Goal: Obtain resource: Download file/media

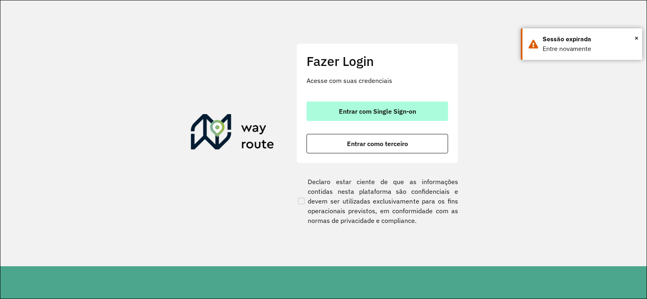
click at [354, 110] on span "Entrar com Single Sign-on" at bounding box center [377, 111] width 77 height 6
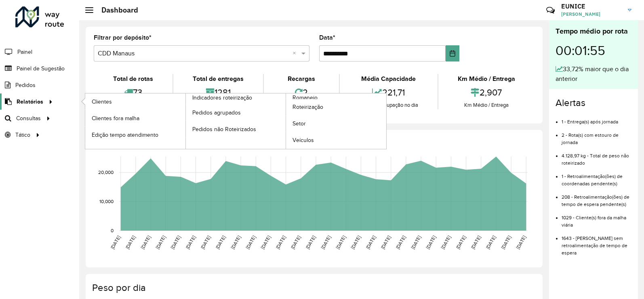
click at [32, 103] on span "Relatórios" at bounding box center [30, 101] width 27 height 8
click at [301, 109] on span "Roteirização" at bounding box center [309, 107] width 33 height 8
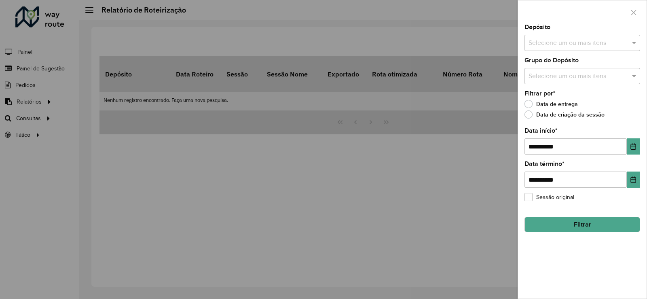
click at [570, 40] on input "text" at bounding box center [577, 43] width 103 height 10
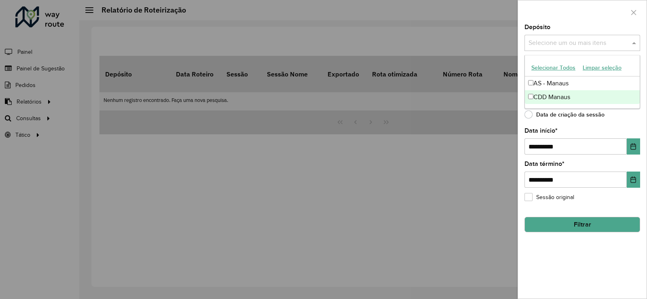
click at [533, 100] on div "CDD Manaus" at bounding box center [582, 97] width 115 height 14
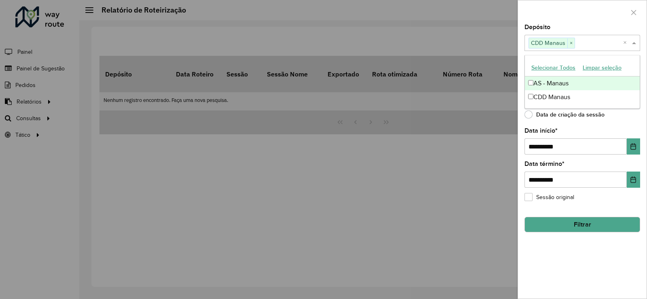
click at [613, 29] on div "Depósito Selecione um ou mais itens CDD Manaus × ×" at bounding box center [582, 37] width 116 height 27
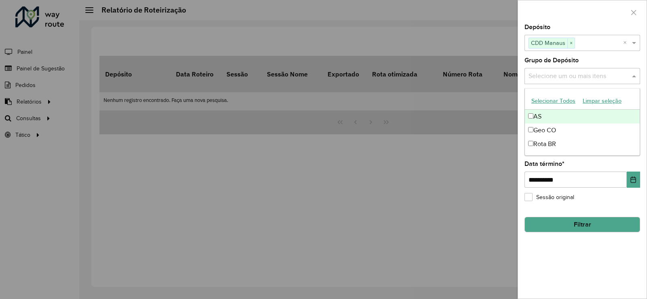
click at [578, 74] on input "text" at bounding box center [577, 77] width 103 height 10
click at [473, 129] on div at bounding box center [323, 149] width 647 height 299
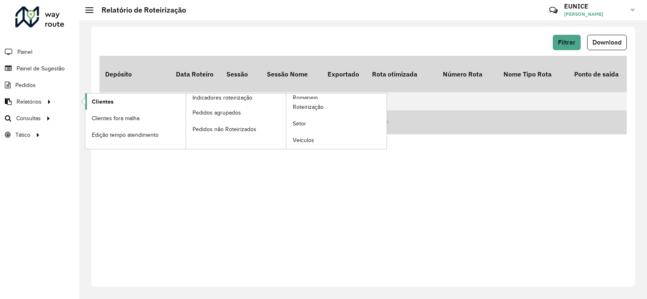
click at [101, 103] on span "Clientes" at bounding box center [103, 101] width 22 height 8
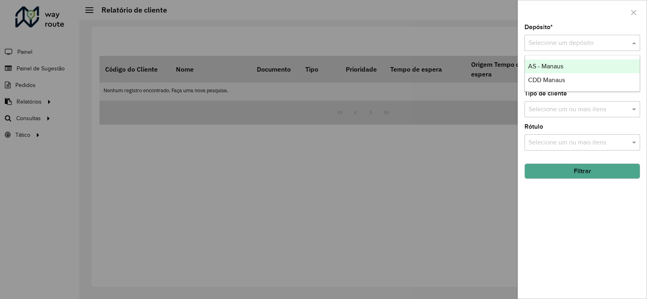
click at [587, 47] on input "text" at bounding box center [573, 43] width 91 height 10
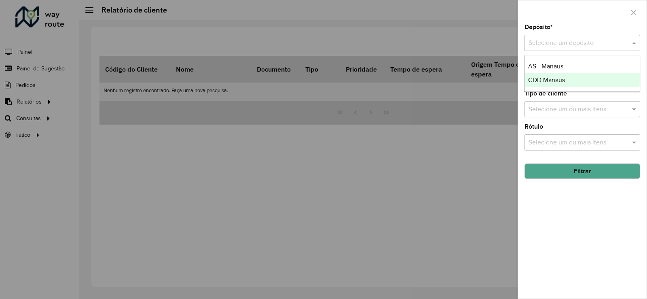
click at [555, 80] on span "CDD Manaus" at bounding box center [546, 79] width 37 height 7
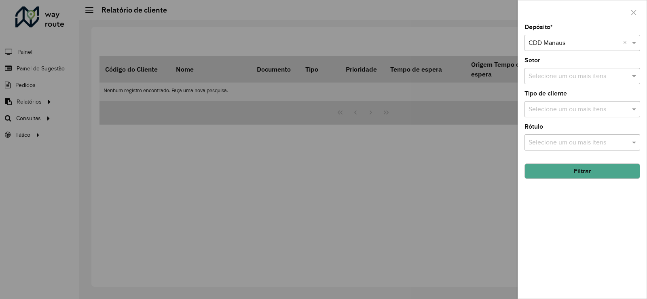
click at [561, 74] on input "text" at bounding box center [577, 77] width 103 height 10
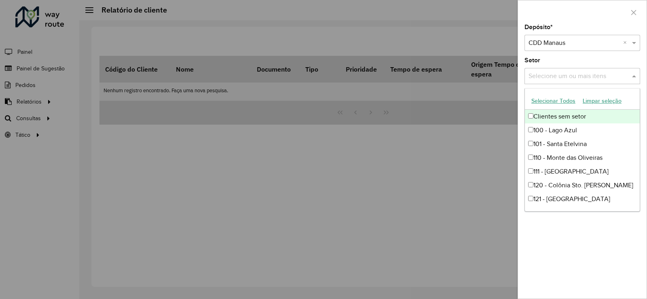
click at [538, 74] on input "text" at bounding box center [577, 77] width 103 height 10
click at [492, 97] on div at bounding box center [323, 149] width 647 height 299
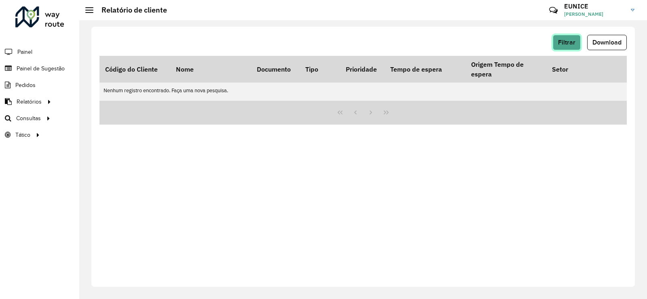
click at [565, 40] on span "Filtrar" at bounding box center [566, 42] width 17 height 7
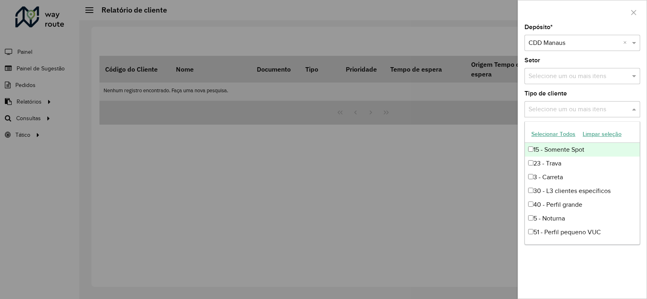
click at [553, 105] on input "text" at bounding box center [577, 110] width 103 height 10
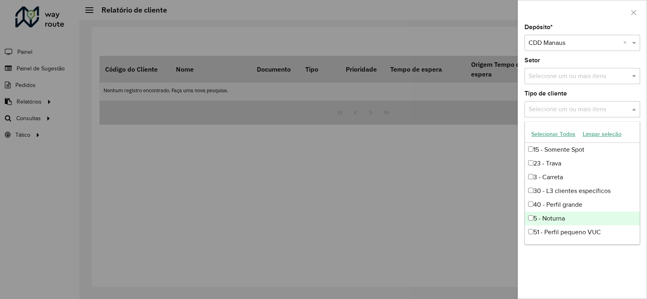
click at [568, 213] on div "5 - Noturna" at bounding box center [582, 218] width 115 height 14
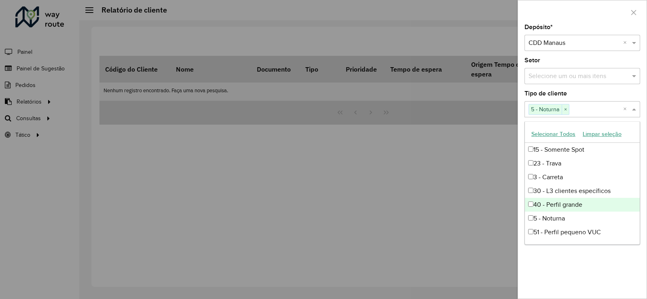
click at [481, 190] on div at bounding box center [323, 149] width 647 height 299
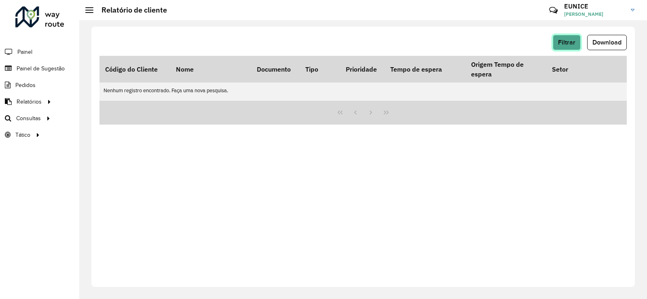
click at [572, 46] on button "Filtrar" at bounding box center [567, 42] width 28 height 15
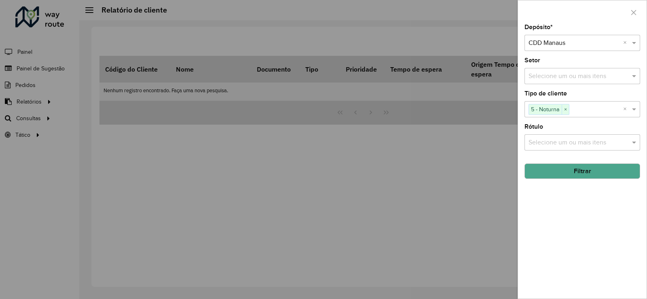
click at [566, 175] on button "Filtrar" at bounding box center [582, 170] width 116 height 15
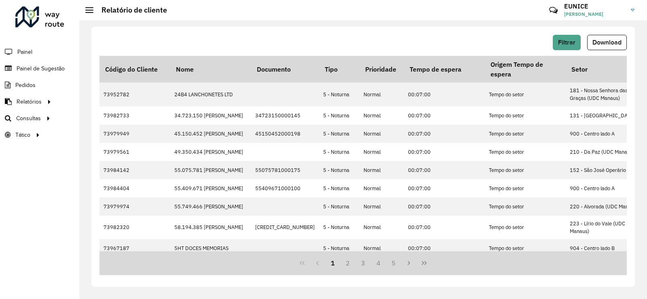
click at [615, 39] on button "Download" at bounding box center [607, 42] width 40 height 15
click at [564, 43] on span "Filtrar" at bounding box center [566, 42] width 17 height 7
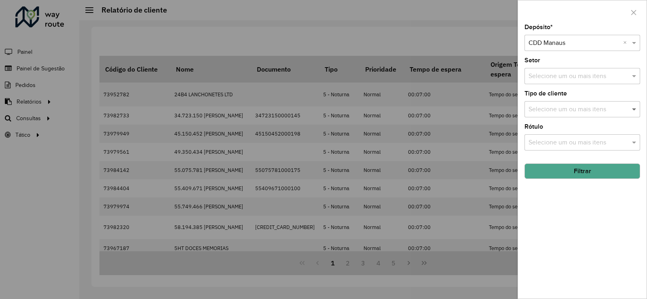
click at [632, 110] on span at bounding box center [635, 109] width 10 height 10
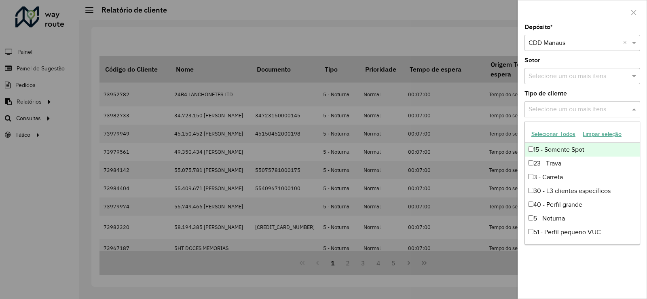
click at [562, 133] on button "Selecionar Todos" at bounding box center [553, 134] width 51 height 13
click at [580, 21] on div at bounding box center [582, 12] width 129 height 24
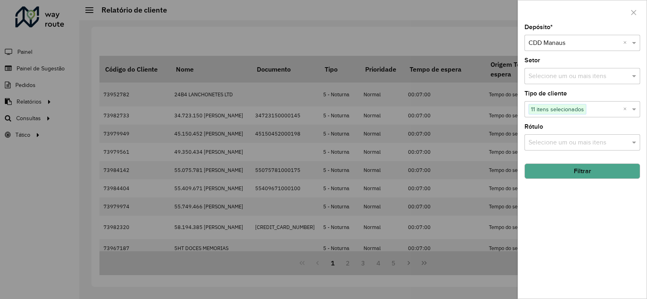
click at [597, 172] on button "Filtrar" at bounding box center [582, 170] width 116 height 15
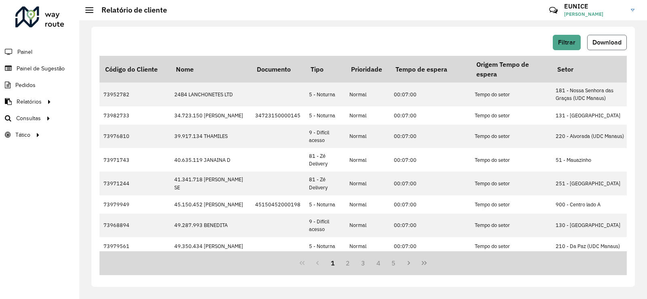
click at [604, 36] on button "Download" at bounding box center [607, 42] width 40 height 15
